Goal: Participate in discussion: Engage in conversation with other users on a specific topic

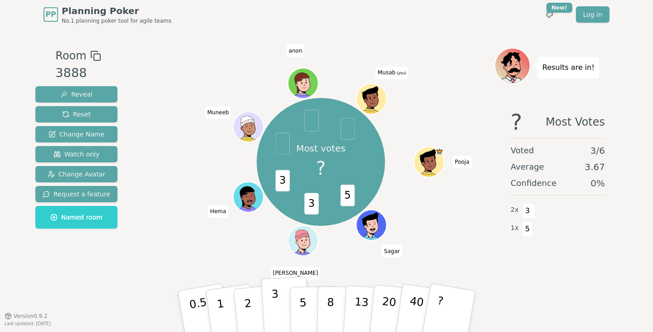
click at [282, 302] on button "3" at bounding box center [285, 311] width 49 height 71
click at [529, 270] on div "3 Most Votes Voted 4 / 6 Average 3.50 Confidence 75 % 3 x 3 1 x 5" at bounding box center [557, 192] width 127 height 181
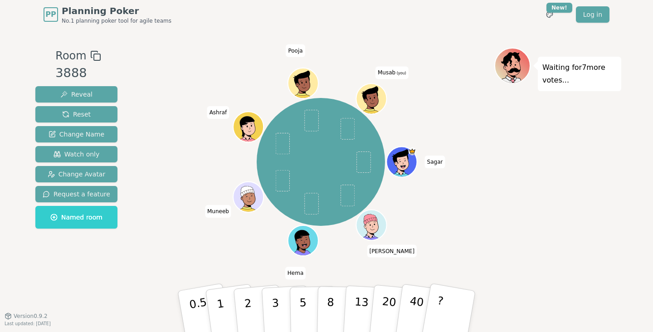
click at [539, 196] on div "Waiting for 7 more votes..." at bounding box center [557, 172] width 127 height 249
click at [276, 310] on p "3" at bounding box center [276, 311] width 10 height 49
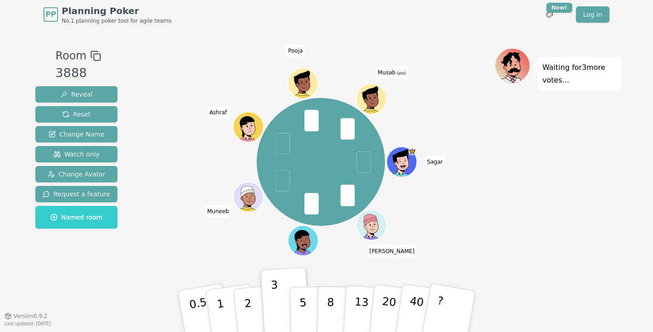
click at [539, 221] on div "Waiting for 3 more votes..." at bounding box center [557, 172] width 127 height 249
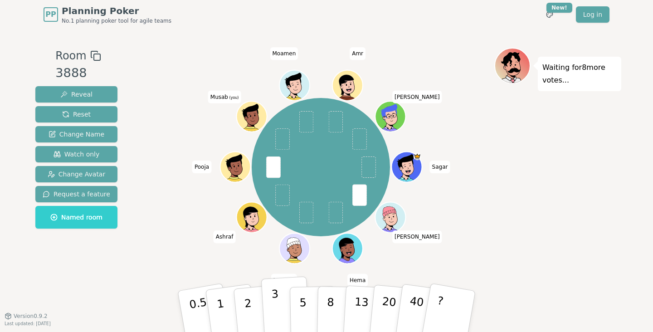
click at [276, 310] on p "3" at bounding box center [276, 311] width 10 height 49
click at [496, 156] on div "Waiting for 7 more votes..." at bounding box center [557, 172] width 127 height 249
click at [531, 191] on div "Waiting for 7 more votes..." at bounding box center [557, 172] width 127 height 249
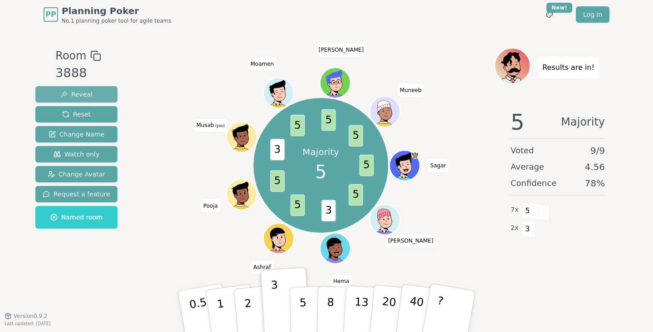
click at [76, 93] on span "Reveal" at bounding box center [76, 94] width 32 height 9
click at [184, 85] on div "Majority 5 5 5 3 5 5 3 5 5 5 Sagar Namit Hema Ashraf Pooja Musab (you) Moamen N…" at bounding box center [320, 165] width 347 height 203
click at [178, 86] on div "Majority 5 5 5 3 5 5 3 5 5 5 Sagar Namit Hema Ashraf Pooja Musab (you) Moamen N…" at bounding box center [320, 165] width 347 height 203
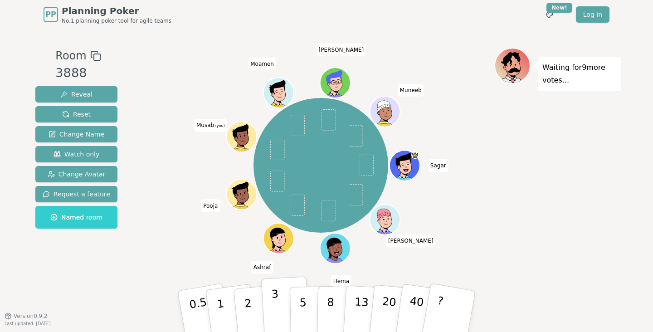
click at [271, 307] on button "3" at bounding box center [285, 311] width 49 height 71
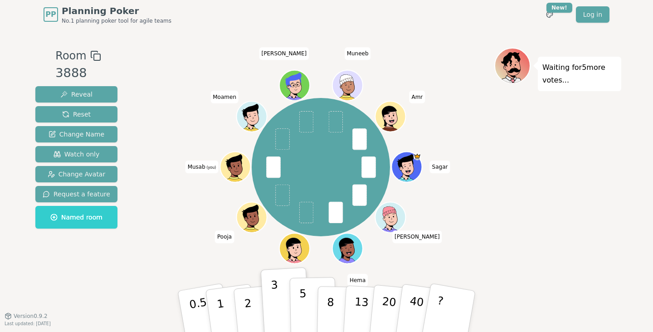
click at [304, 292] on p "5" at bounding box center [303, 311] width 8 height 49
click at [190, 208] on div "Sagar Namit Hema Ashraf Pooja Musab (you) Moamen Nasser Muneeb Amr" at bounding box center [320, 167] width 347 height 206
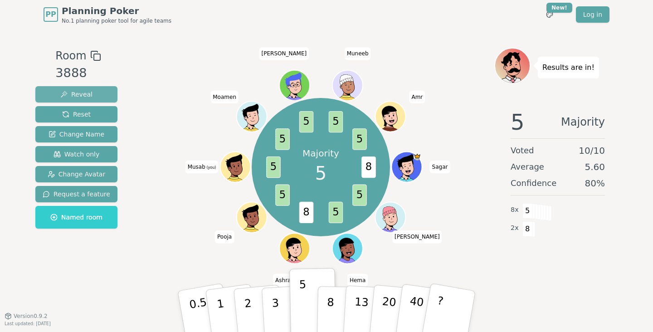
drag, startPoint x: 103, startPoint y: 127, endPoint x: 113, endPoint y: 97, distance: 31.1
click at [105, 117] on div "Reveal Reset Change Name Watch only Change Avatar Request a feature Named room" at bounding box center [76, 157] width 82 height 142
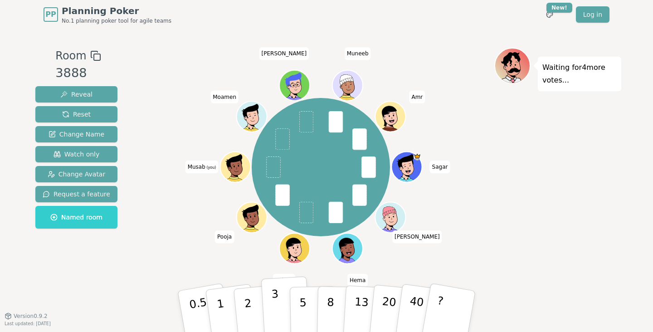
click at [276, 304] on p "3" at bounding box center [276, 311] width 10 height 49
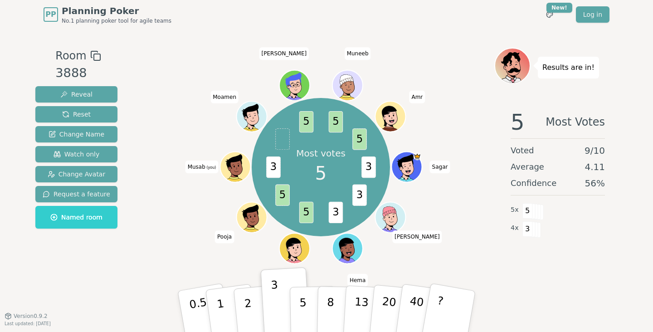
click at [470, 199] on div "Most votes 5 3 3 3 5 5 3 5 5 5 Sagar Namit Hema Ashraf Pooja Musab (you) Moamen…" at bounding box center [320, 167] width 347 height 206
click at [472, 210] on div "Most votes 5 3 3 3 5 5 3 5 5 5 Sagar Namit Hema Ashraf Pooja Musab (you) Moamen…" at bounding box center [320, 167] width 347 height 206
